Goal: Check status: Check status

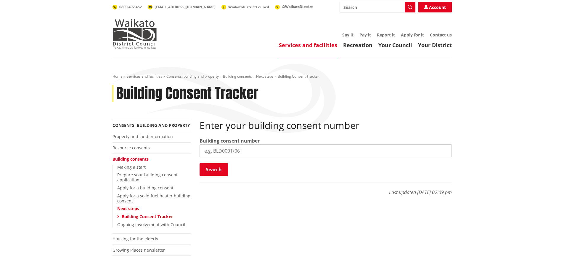
click at [239, 148] on input "search" at bounding box center [326, 150] width 252 height 13
paste input "BLD0310/26"
type input "BLD0310/26"
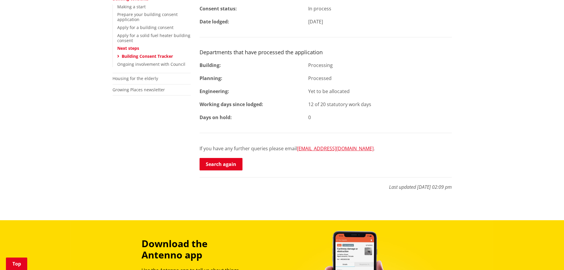
scroll to position [178, 0]
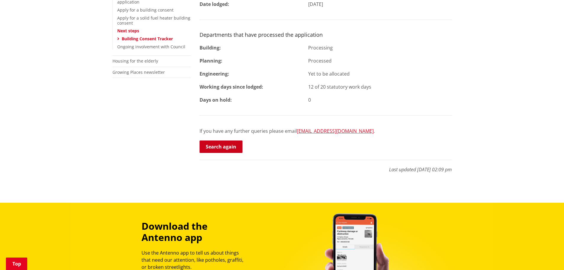
click at [227, 148] on link "Search again" at bounding box center [221, 146] width 43 height 12
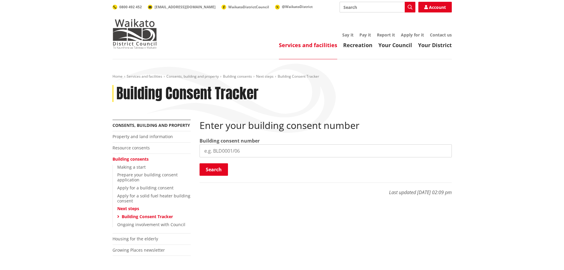
click at [243, 151] on input "search" at bounding box center [326, 150] width 252 height 13
paste input "BLD0310/26"
click at [225, 150] on input "BLD0310/26" at bounding box center [326, 150] width 252 height 13
type input "BLD0311/26"
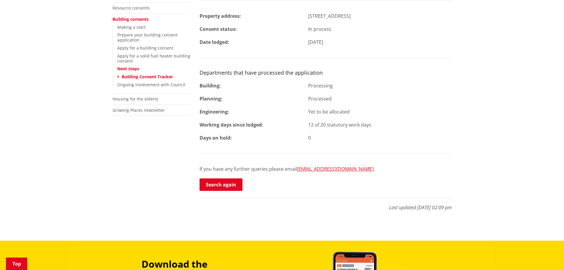
scroll to position [178, 0]
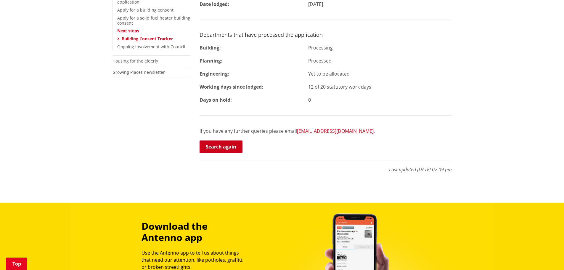
click at [226, 147] on link "Search again" at bounding box center [221, 146] width 43 height 12
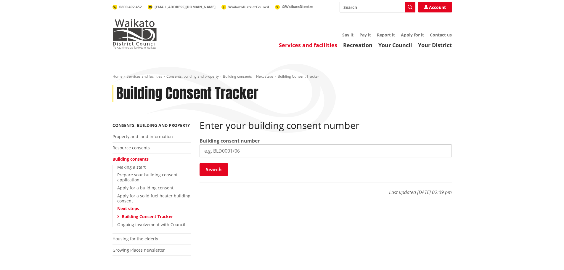
click at [263, 152] on input "search" at bounding box center [326, 150] width 252 height 13
paste input "BLD0310/26"
drag, startPoint x: 223, startPoint y: 151, endPoint x: 220, endPoint y: 152, distance: 3.6
click at [220, 152] on input "BLD0310/26" at bounding box center [326, 150] width 252 height 13
type input "BLD0306/26"
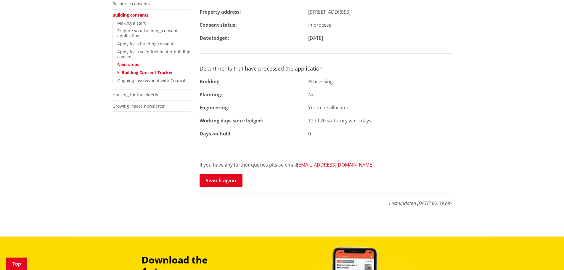
scroll to position [148, 0]
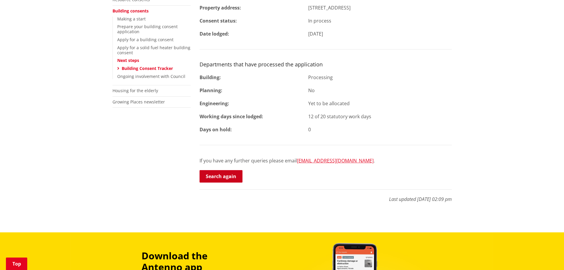
click at [228, 180] on link "Search again" at bounding box center [221, 176] width 43 height 12
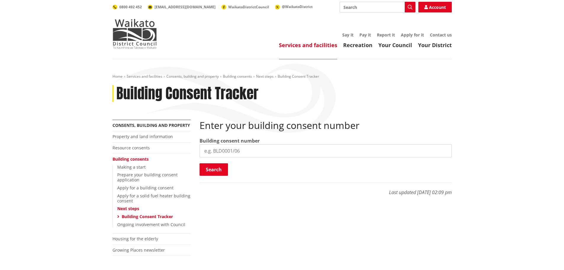
click at [242, 151] on input "search" at bounding box center [326, 150] width 252 height 13
paste input "BLD0310/26"
drag, startPoint x: 224, startPoint y: 151, endPoint x: 218, endPoint y: 153, distance: 6.2
click at [218, 153] on input "BLD0310/26" at bounding box center [326, 150] width 252 height 13
type input "BLD0307/26"
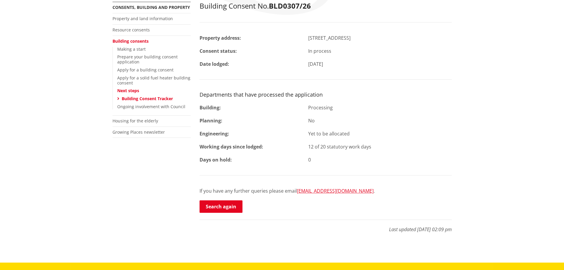
scroll to position [118, 0]
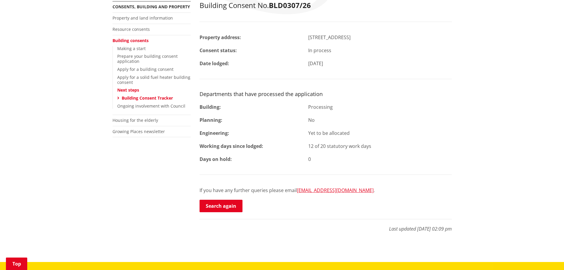
click at [333, 214] on div "Building Consent No. BLD0307/26 Property address: [STREET_ADDRESS] Consent stat…" at bounding box center [325, 119] width 261 height 237
